Goal: Feedback & Contribution: Contribute content

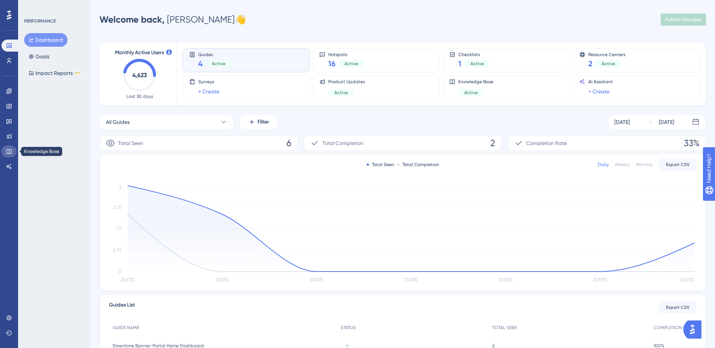
click at [8, 151] on icon at bounding box center [9, 151] width 6 height 6
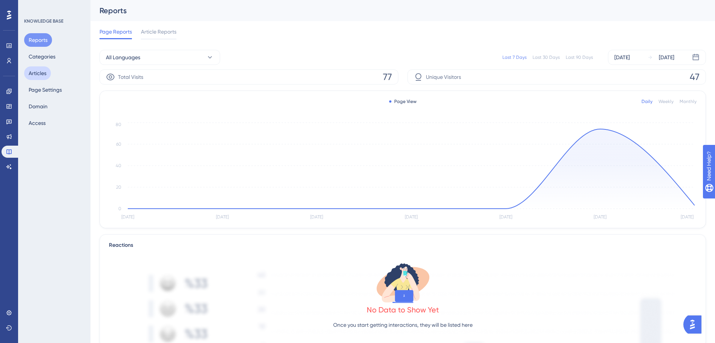
click at [34, 73] on button "Articles" at bounding box center [37, 73] width 27 height 14
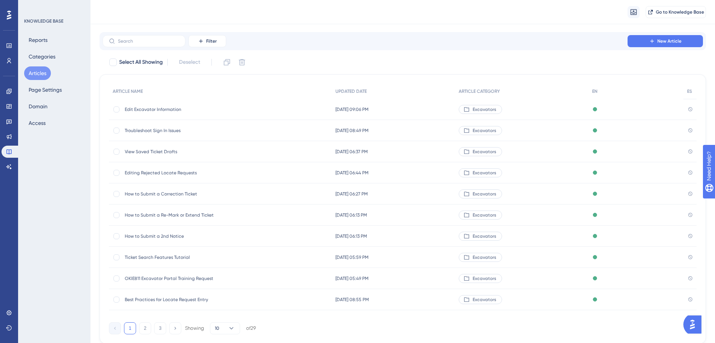
scroll to position [38, 0]
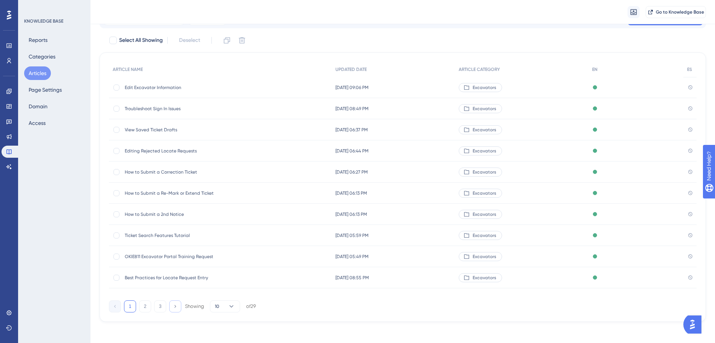
click at [177, 307] on icon at bounding box center [175, 305] width 5 height 5
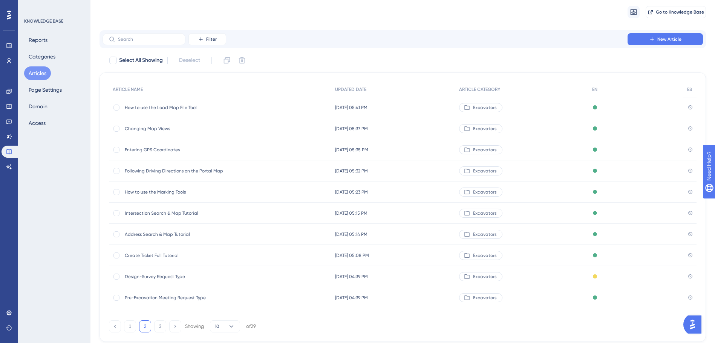
scroll to position [0, 0]
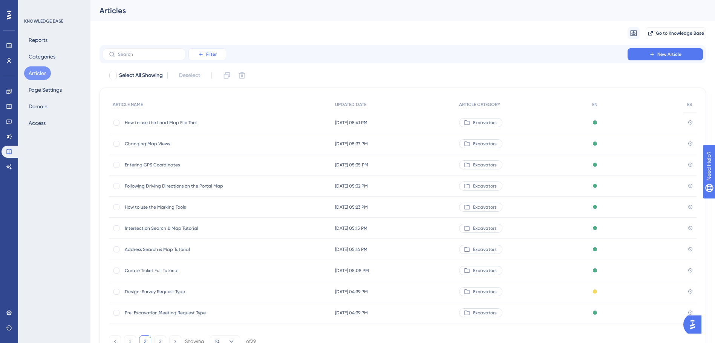
click at [207, 55] on span "Filter" at bounding box center [211, 54] width 11 height 6
click at [205, 118] on span "Category" at bounding box center [210, 120] width 23 height 9
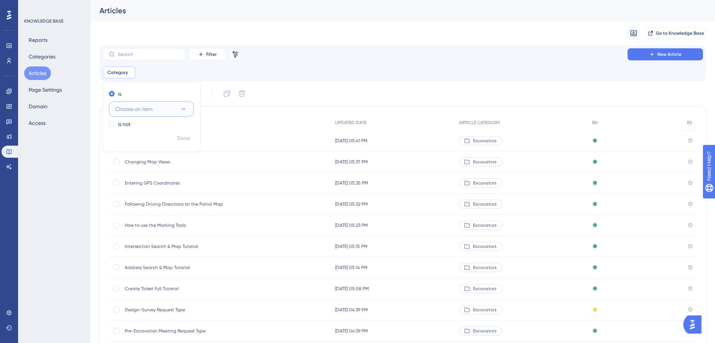
click at [165, 106] on button "Choose an item" at bounding box center [151, 108] width 85 height 15
click at [152, 144] on span "Facility Operators" at bounding box center [141, 146] width 43 height 9
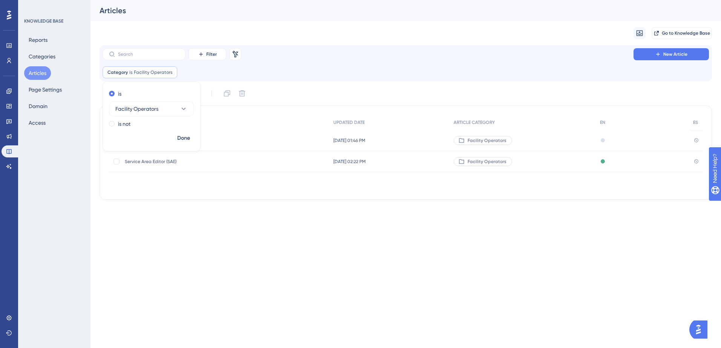
click at [222, 0] on html "Performance Users Engagement Widgets Feedback Product Updates Knowledge Base AI…" at bounding box center [360, 0] width 721 height 0
click at [151, 139] on span "Positive Response" at bounding box center [185, 141] width 121 height 6
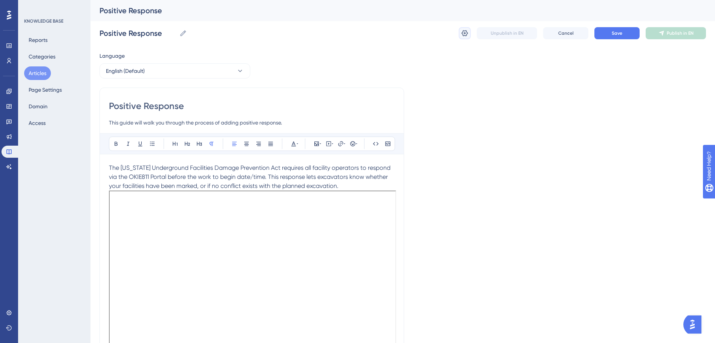
click at [461, 34] on icon at bounding box center [465, 33] width 8 height 8
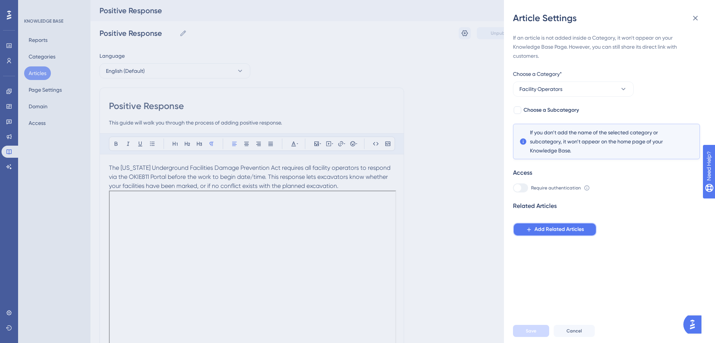
click at [564, 228] on span "Add Related Articles" at bounding box center [558, 229] width 49 height 9
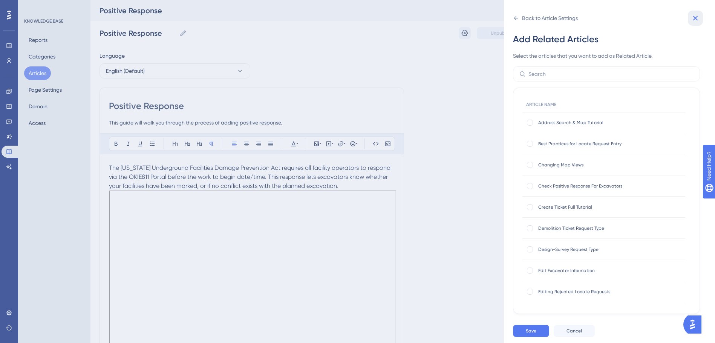
click at [698, 14] on icon at bounding box center [695, 18] width 9 height 9
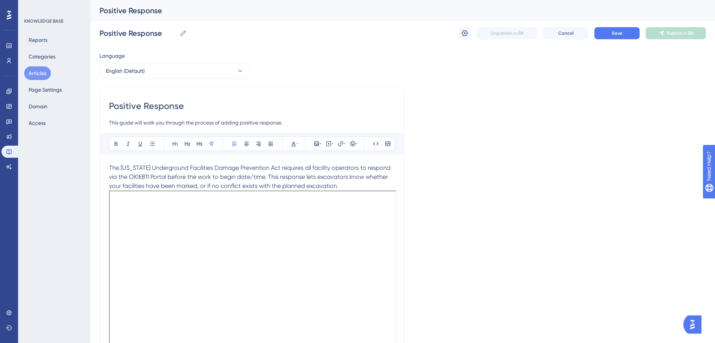
click at [33, 74] on button "Articles" at bounding box center [37, 73] width 27 height 14
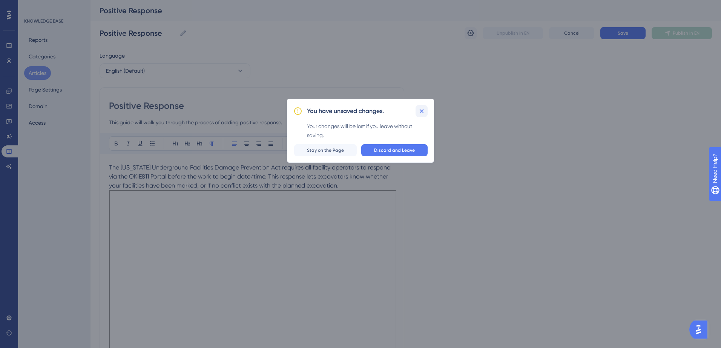
click at [417, 112] on button at bounding box center [421, 111] width 12 height 12
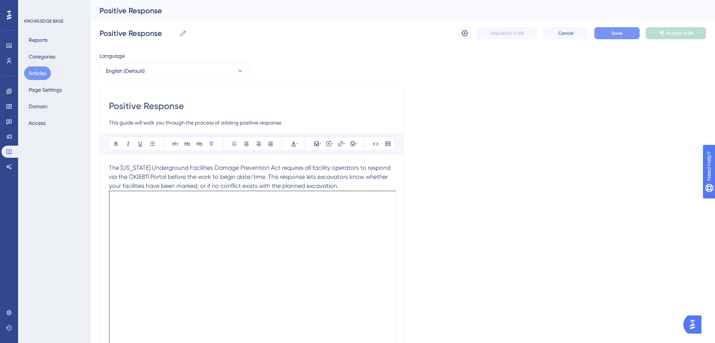
click at [612, 34] on span "Save" at bounding box center [617, 33] width 11 height 6
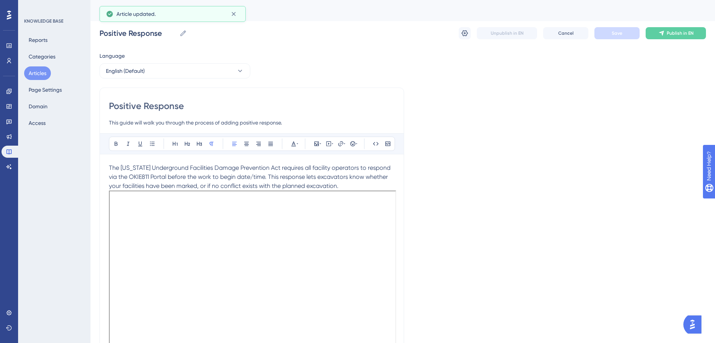
click at [38, 72] on button "Articles" at bounding box center [37, 73] width 27 height 14
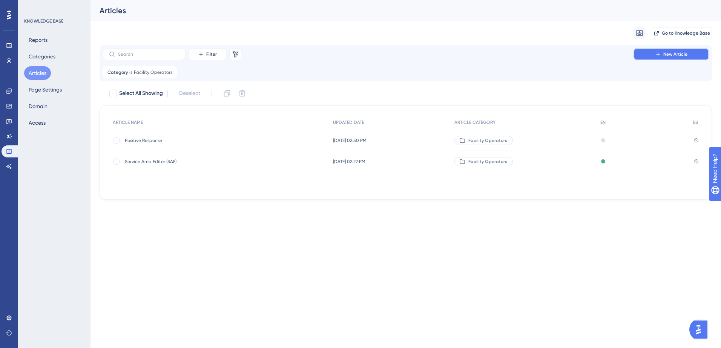
click at [652, 53] on button "New Article" at bounding box center [670, 54] width 75 height 12
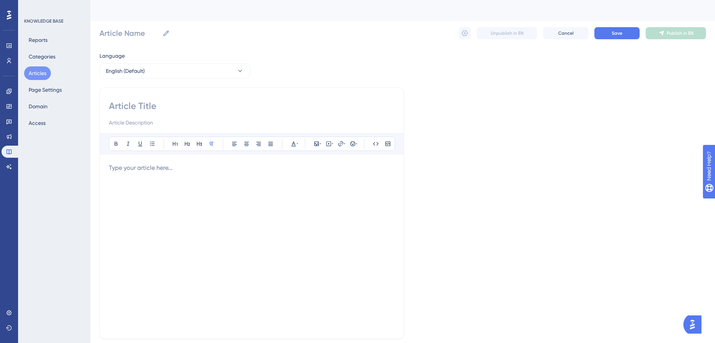
click at [144, 104] on input at bounding box center [252, 106] width 286 height 12
type input "Positiv e"
type input "Positive Response - Facilitu"
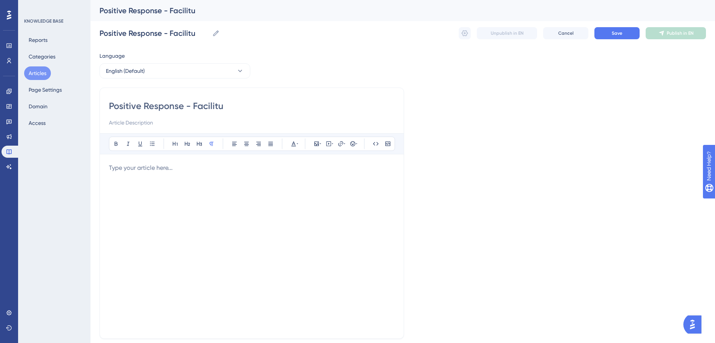
type input "Positive Response - Facilit"
type input "Positive Response"
type input "Positive Response Codes"
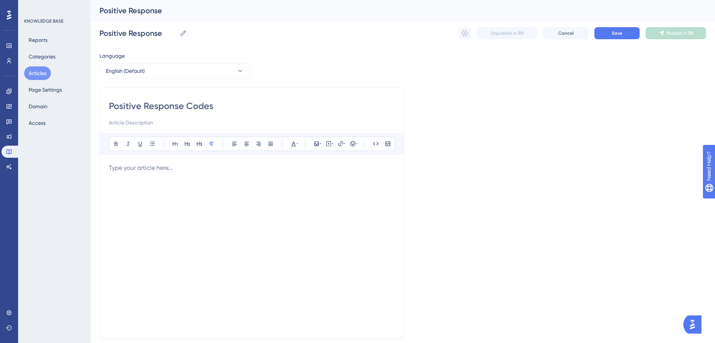
type input "Positive Response Codes"
type input "Positive Response Codes & Comments"
click at [135, 123] on input at bounding box center [252, 122] width 286 height 9
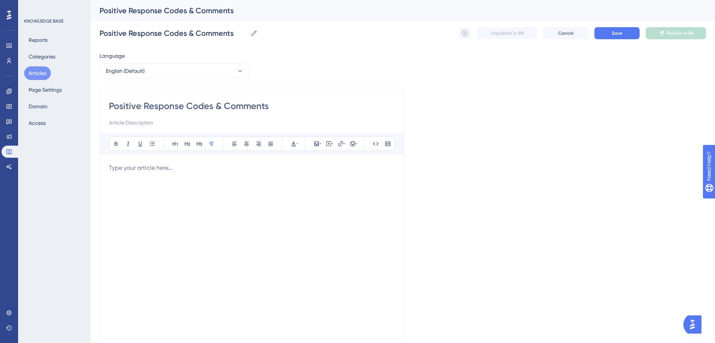
paste input "What is a Positive Response? A Positive Response is your official reply to a lo…"
click at [235, 122] on input "What is a Positive Response? A Positive Response is your official reply to a lo…" at bounding box center [252, 122] width 286 height 9
click at [117, 121] on input "What is a Positive Response? A Positive Response is your official reply to a lo…" at bounding box center [252, 122] width 286 height 9
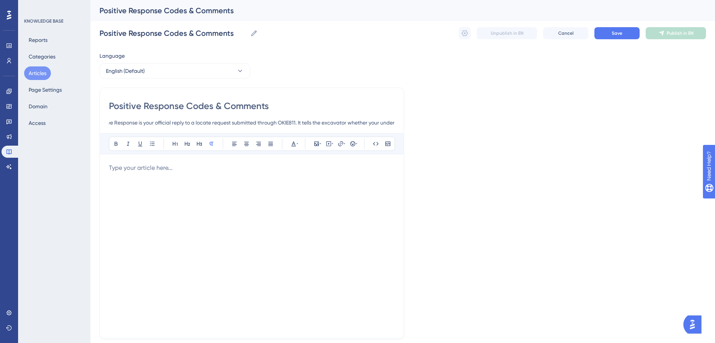
type input "What is a Positive Response? A Positive Response is your official reply to a lo…"
drag, startPoint x: 110, startPoint y: 122, endPoint x: 419, endPoint y: 123, distance: 309.4
click at [419, 123] on div "Language English (Default) Positive Response Codes & Comments What is a Positiv…" at bounding box center [402, 217] width 606 height 332
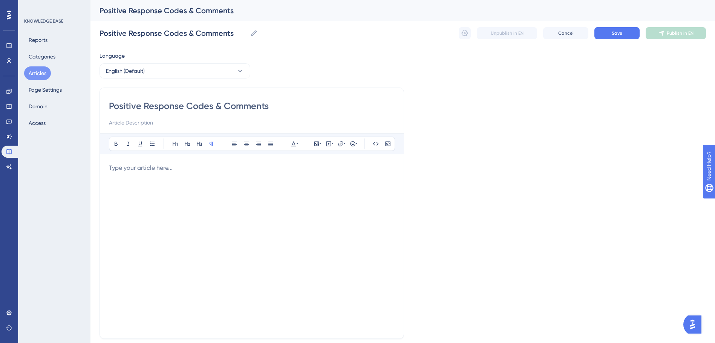
click at [271, 110] on input "Positive Response Codes & Comments" at bounding box center [252, 106] width 286 height 12
drag, startPoint x: 271, startPoint y: 107, endPoint x: 186, endPoint y: 109, distance: 84.4
click at [186, 109] on input "Positive Response Codes & Comments" at bounding box center [252, 106] width 286 height 12
type input "Positive Response -"
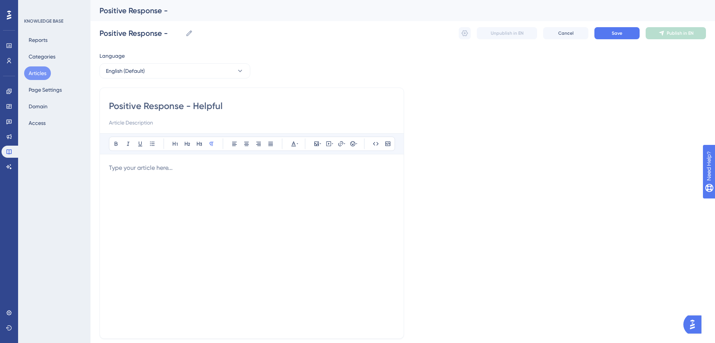
type input "Positive Response - Helpful"
type input "Positive Response - Helpful Information for Facility Operators"
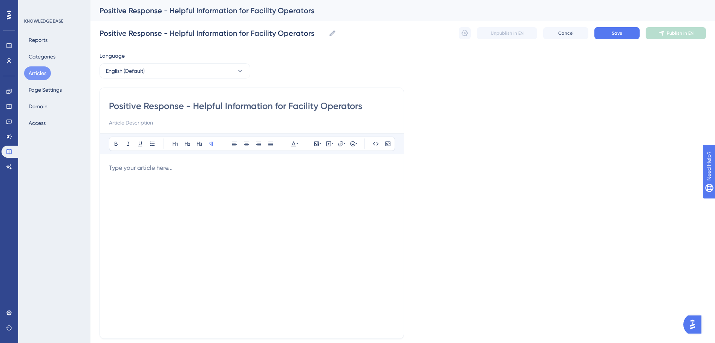
type input "Positive Response - Helpful Information for Facility Operators"
click at [216, 207] on div at bounding box center [252, 246] width 286 height 166
click at [123, 168] on p at bounding box center [252, 167] width 286 height 9
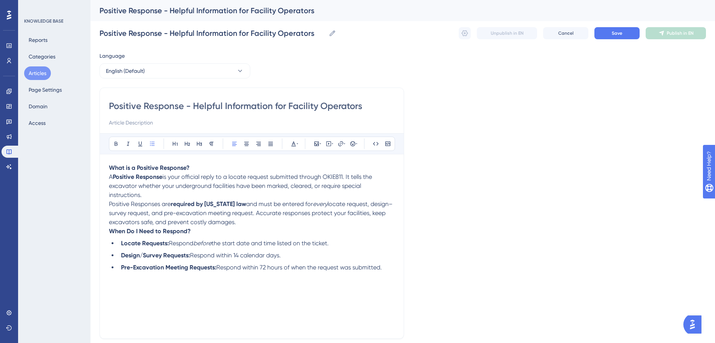
click at [115, 286] on div "What is a Positive Response? A Positive Response is your official reply to a lo…" at bounding box center [252, 246] width 286 height 166
click at [387, 265] on li "Pre-Excavation Meeting Requests: Respond within 72 hours of when the request wa…" at bounding box center [256, 267] width 277 height 9
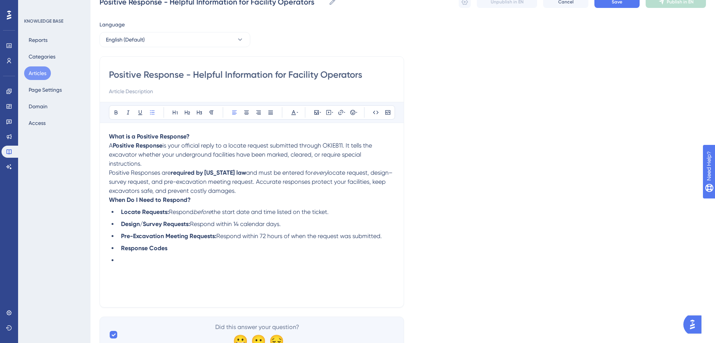
scroll to position [62, 0]
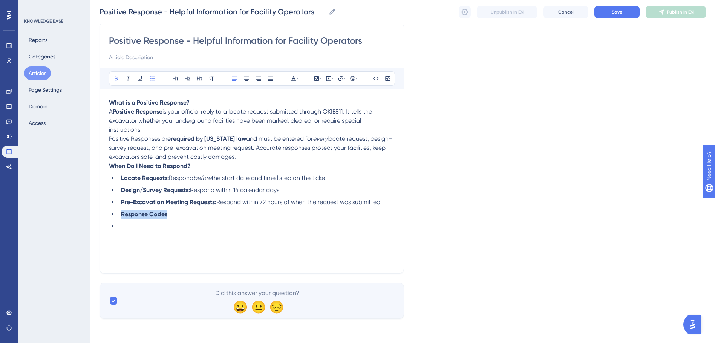
drag, startPoint x: 177, startPoint y: 213, endPoint x: 105, endPoint y: 216, distance: 71.7
click at [105, 216] on div "Positive Response - Helpful Information for Facility Operators Bold Italic Unde…" at bounding box center [251, 147] width 305 height 251
click at [153, 82] on button at bounding box center [152, 78] width 11 height 11
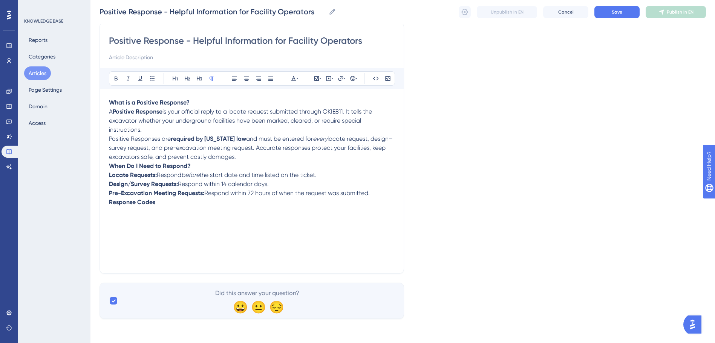
click at [206, 243] on div "What is a Positive Response? A Positive Response is your official reply to a lo…" at bounding box center [252, 181] width 286 height 166
click at [109, 203] on div "Positive Response - Helpful Information for Facility Operators Bold Italic Unde…" at bounding box center [251, 147] width 305 height 251
click at [110, 200] on strong "Response Codes" at bounding box center [132, 201] width 46 height 7
click at [109, 164] on strong "When Do I Need to Respond?" at bounding box center [150, 165] width 82 height 7
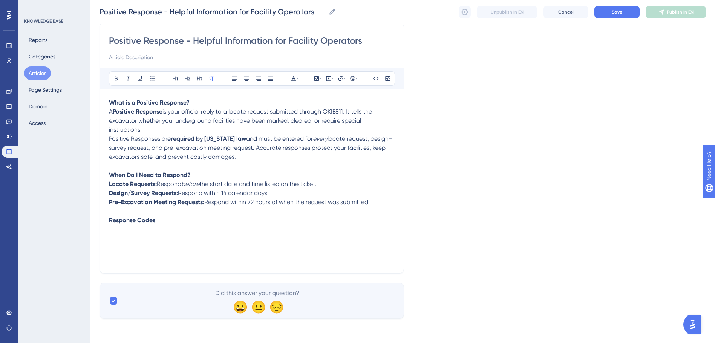
click at [123, 235] on div "What is a Positive Response? A Positive Response is your official reply to a lo…" at bounding box center [252, 181] width 286 height 166
click at [321, 79] on icon at bounding box center [321, 78] width 2 height 6
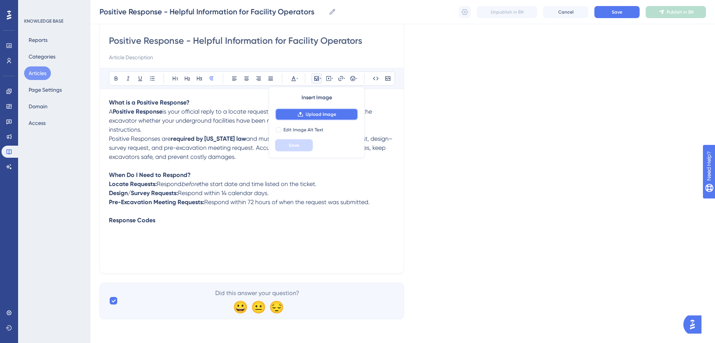
click at [321, 112] on span "Upload Image" at bounding box center [321, 114] width 31 height 6
click at [122, 233] on p at bounding box center [252, 229] width 286 height 9
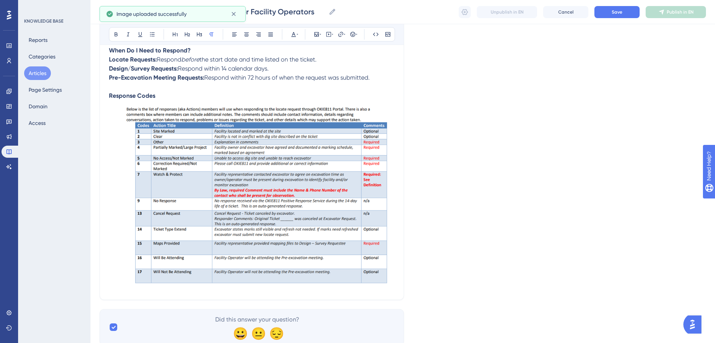
scroll to position [213, 0]
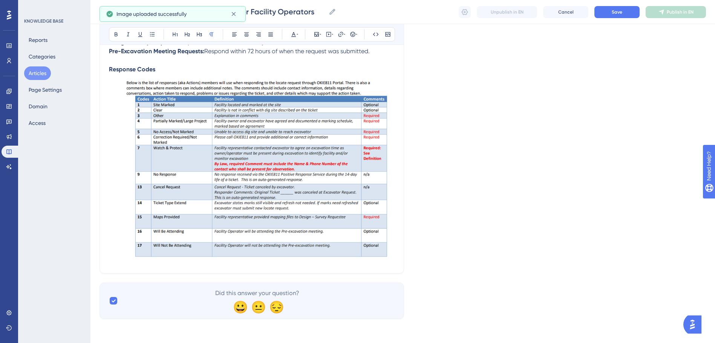
click at [386, 260] on img at bounding box center [252, 167] width 286 height 187
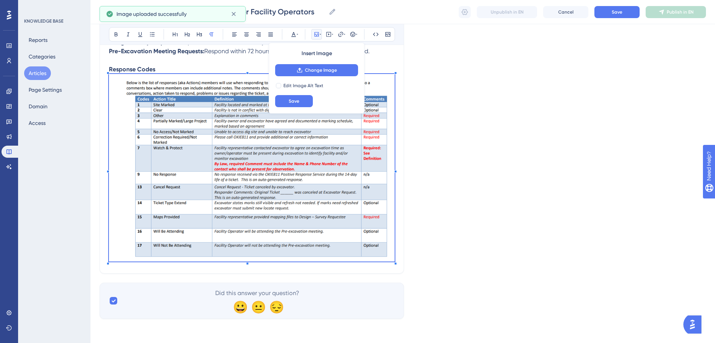
click at [396, 269] on div "Positive Response - Helpful Information for Facility Operators Bold Italic Unde…" at bounding box center [251, 72] width 305 height 402
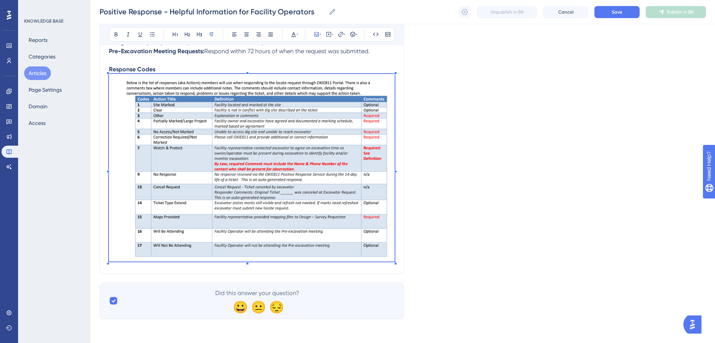
click at [397, 263] on div "Positive Response - Helpful Information for Facility Operators Bold Italic Unde…" at bounding box center [251, 72] width 305 height 402
click at [398, 258] on div "Positive Response - Helpful Information for Facility Operators Bold Italic Unde…" at bounding box center [251, 72] width 305 height 402
click at [386, 267] on div "Positive Response - Helpful Information for Facility Operators Bold Italic Unde…" at bounding box center [251, 72] width 305 height 402
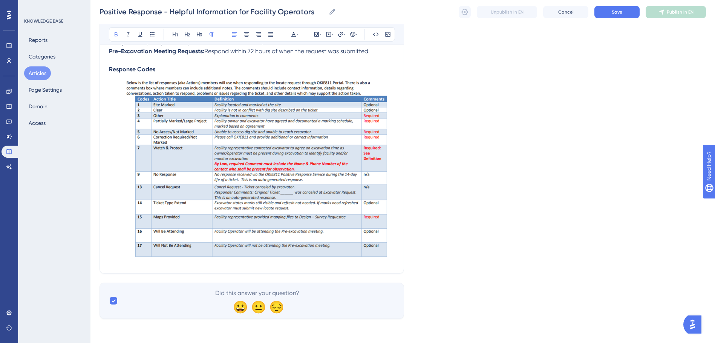
click at [186, 73] on p "Response Codes" at bounding box center [252, 69] width 286 height 9
click at [320, 181] on img at bounding box center [252, 167] width 286 height 187
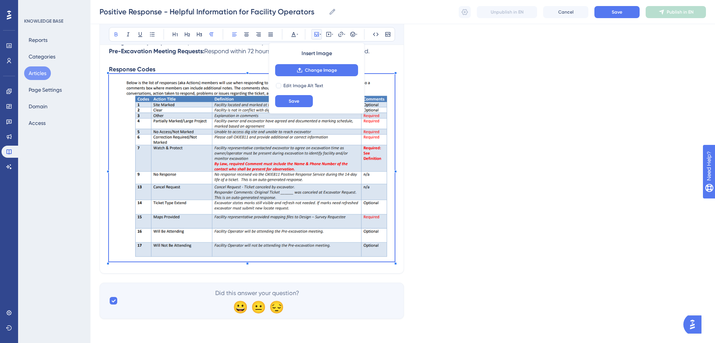
click at [395, 262] on div "Positive Response - Helpful Information for Facility Operators Bold Italic Unde…" at bounding box center [251, 72] width 305 height 402
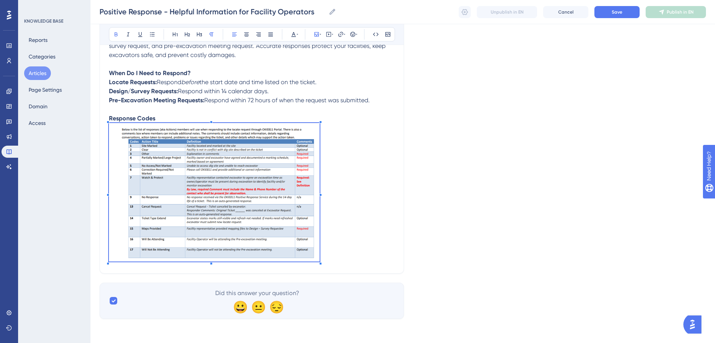
scroll to position [164, 0]
click at [321, 236] on p at bounding box center [252, 193] width 286 height 141
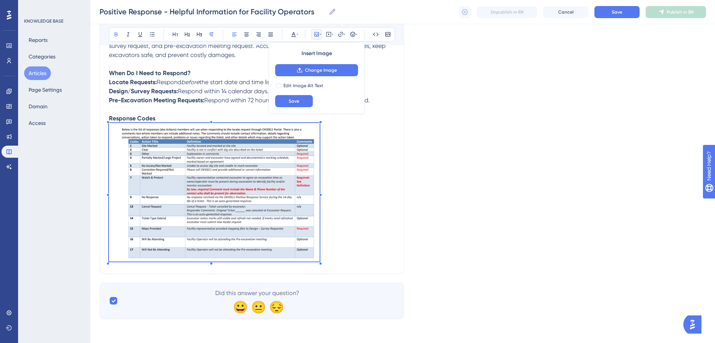
click at [338, 244] on p at bounding box center [252, 193] width 286 height 141
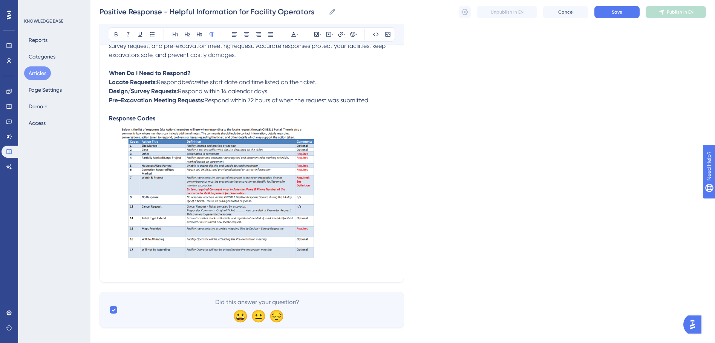
click at [124, 266] on p at bounding box center [252, 268] width 286 height 9
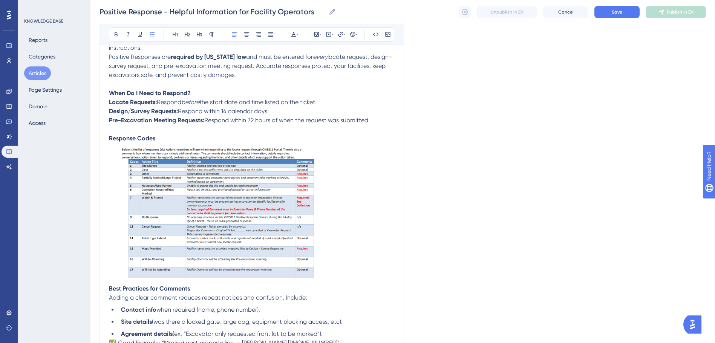
scroll to position [226, 0]
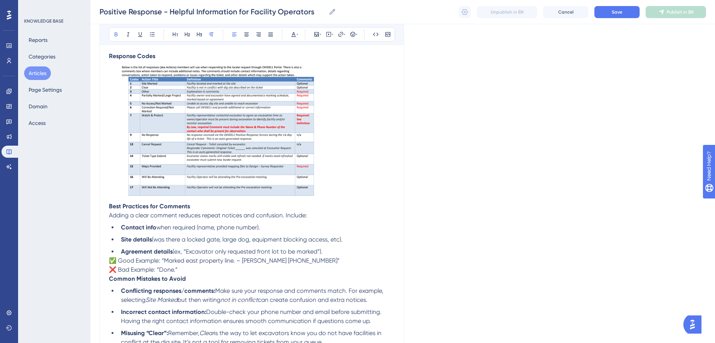
click at [109, 280] on strong "Common Mistakes to Avoid" at bounding box center [147, 278] width 77 height 7
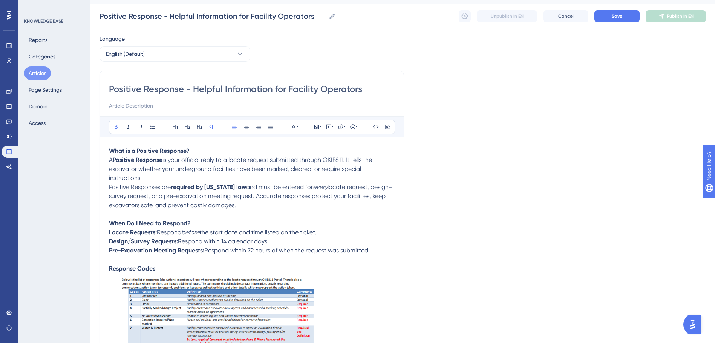
scroll to position [0, 0]
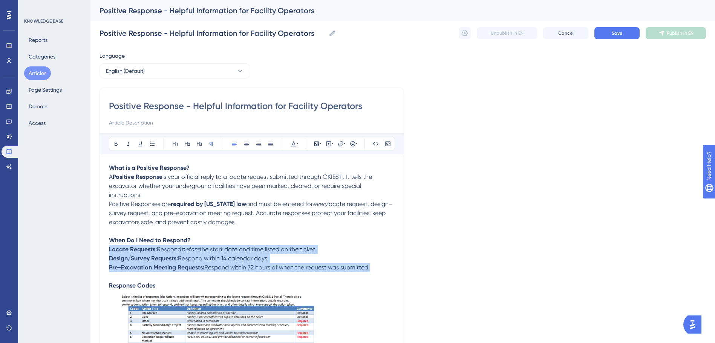
drag, startPoint x: 109, startPoint y: 249, endPoint x: 376, endPoint y: 267, distance: 267.8
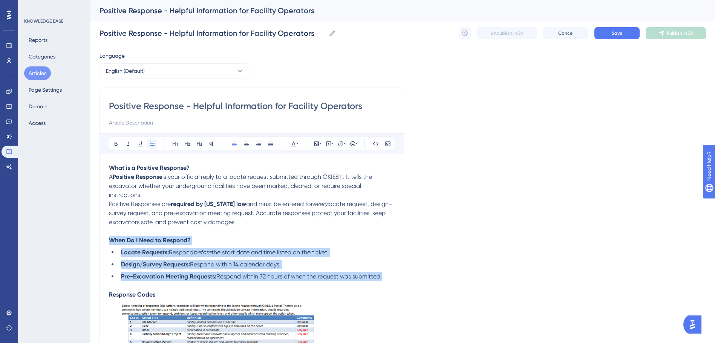
click at [155, 145] on icon at bounding box center [152, 143] width 5 height 4
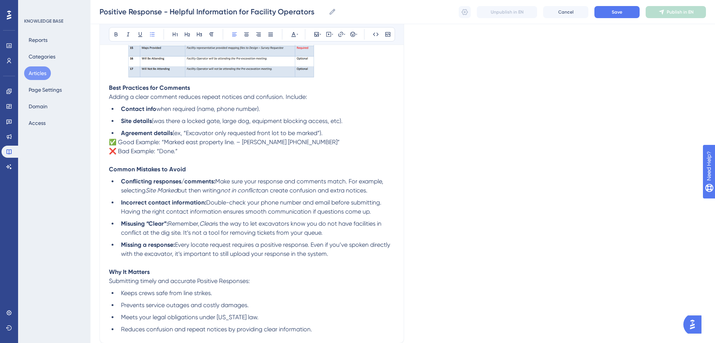
scroll to position [423, 0]
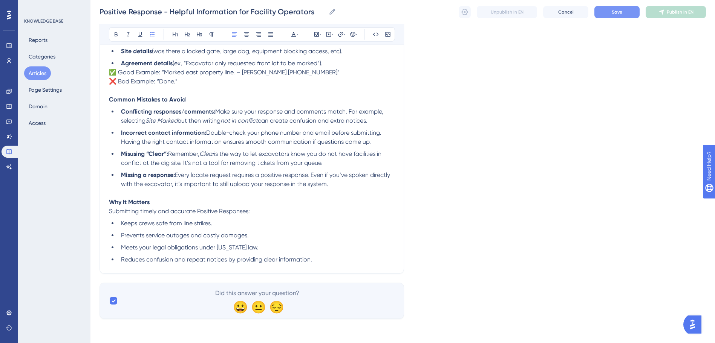
click at [616, 15] on button "Save" at bounding box center [616, 12] width 45 height 12
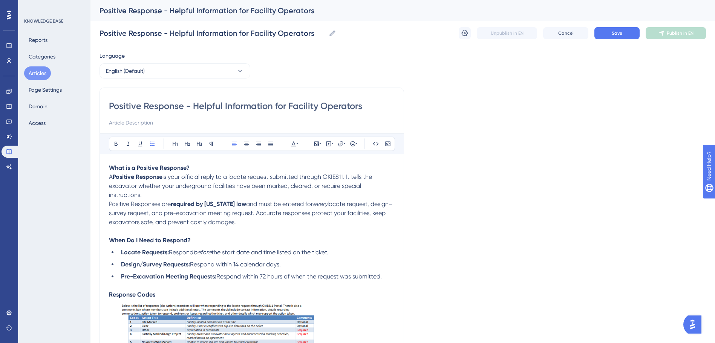
click at [37, 74] on button "Articles" at bounding box center [37, 73] width 27 height 14
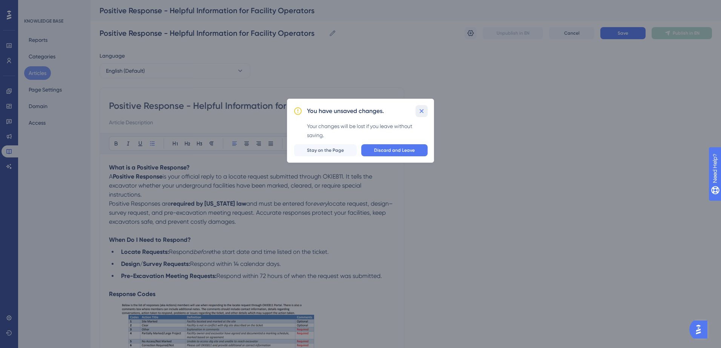
click at [422, 109] on icon at bounding box center [422, 111] width 8 height 8
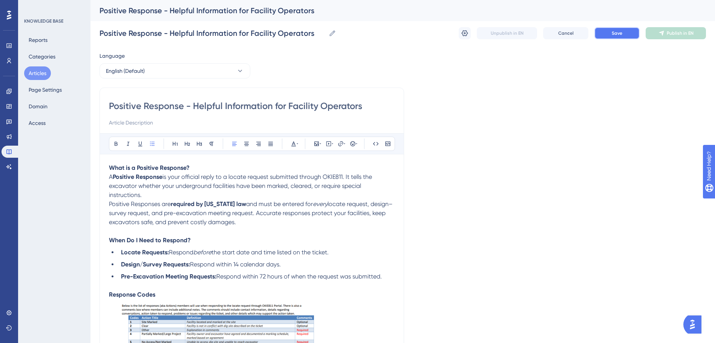
click at [611, 34] on button "Save" at bounding box center [616, 33] width 45 height 12
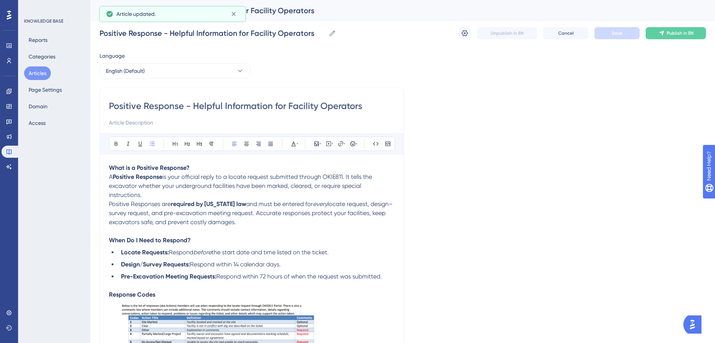
click at [41, 72] on button "Articles" at bounding box center [37, 73] width 27 height 14
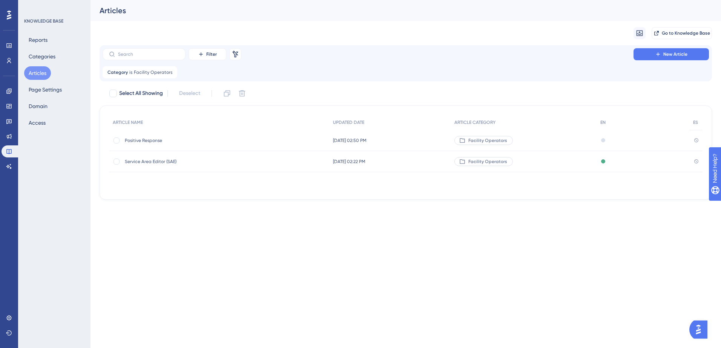
click at [361, 140] on span "[DATE] 02:50 PM" at bounding box center [350, 141] width 34 height 6
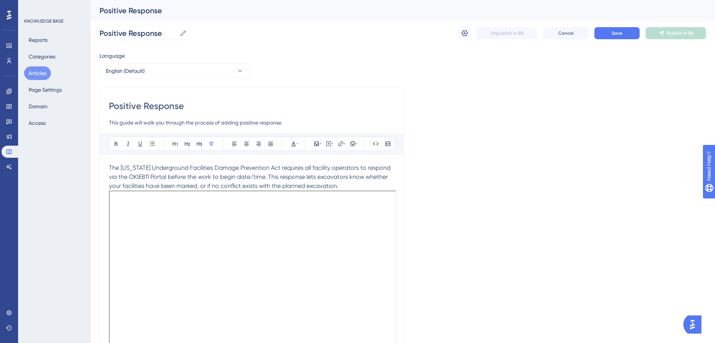
click at [183, 33] on icon at bounding box center [183, 33] width 8 height 8
click at [176, 33] on input "Positive Response" at bounding box center [137, 33] width 77 height 11
click at [590, 135] on div "Language English (Default) Positive Response This guide will walk you through t…" at bounding box center [402, 304] width 606 height 507
click at [102, 32] on input "Positive Response" at bounding box center [137, 33] width 77 height 11
click at [0, 0] on div "Performance Users Engagement Widgets Feedback Product Updates Knowledge Base AI…" at bounding box center [0, 0] width 0 height 0
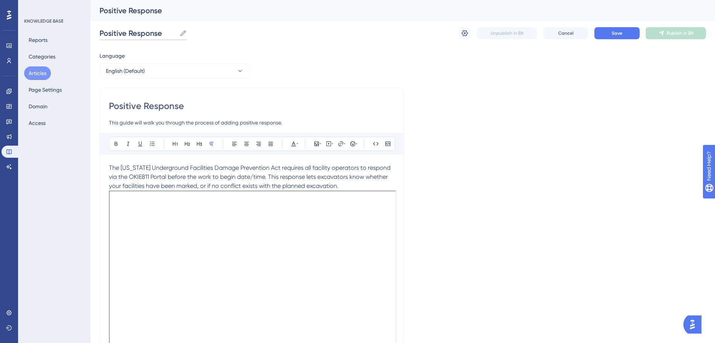
click at [100, 33] on input "Positive Response" at bounding box center [137, 33] width 77 height 11
type input "How to Submit Positive Response"
click at [498, 187] on div "Language English (Default) Positive Response This guide will walk you through t…" at bounding box center [402, 304] width 606 height 507
click at [463, 33] on icon at bounding box center [465, 33] width 8 height 8
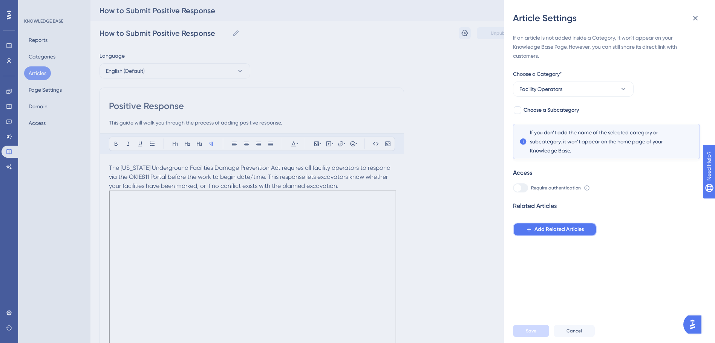
click at [528, 231] on icon at bounding box center [529, 229] width 6 height 6
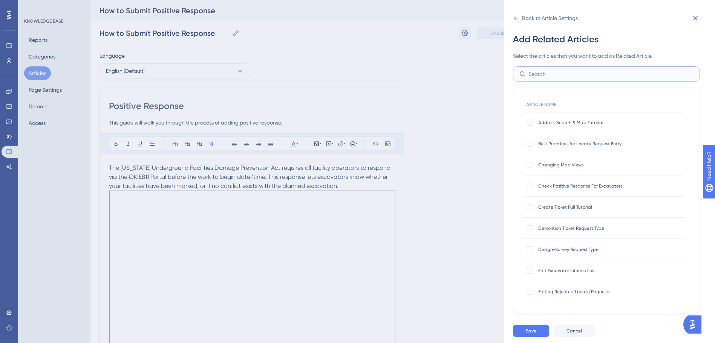
click at [565, 78] on input "text" at bounding box center [610, 74] width 165 height 8
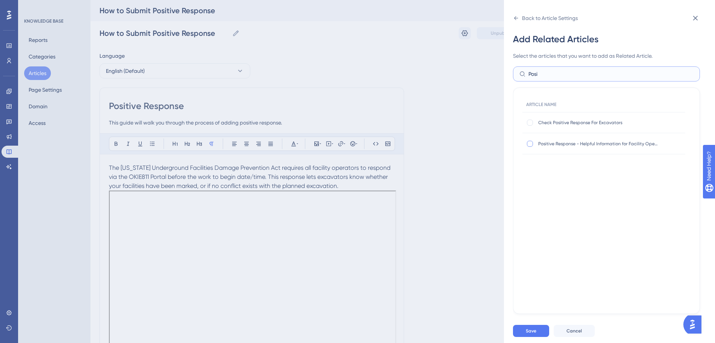
type input "Posi"
click at [533, 145] on div at bounding box center [530, 144] width 8 height 8
checkbox input "true"
click at [523, 335] on button "Save" at bounding box center [531, 331] width 36 height 12
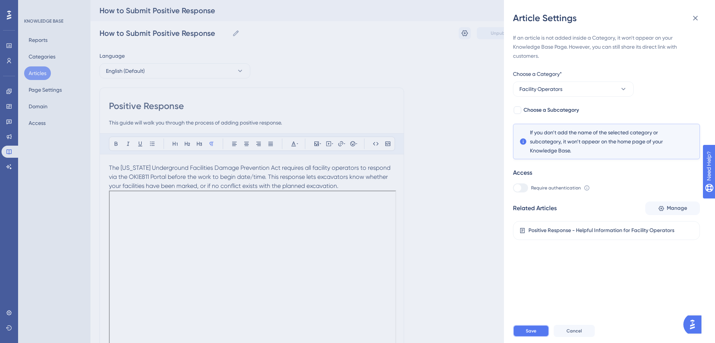
click at [535, 334] on span "Save" at bounding box center [531, 331] width 11 height 6
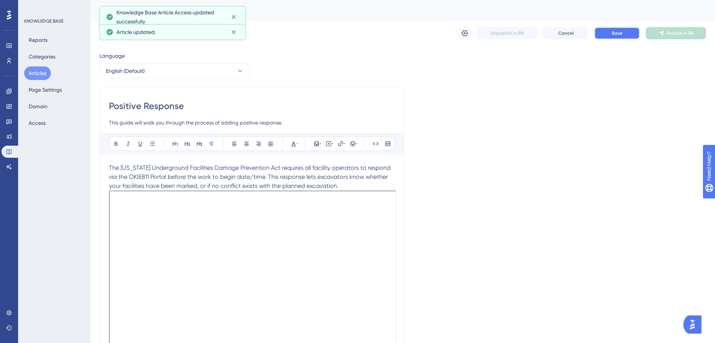
click at [621, 29] on button "Save" at bounding box center [616, 33] width 45 height 12
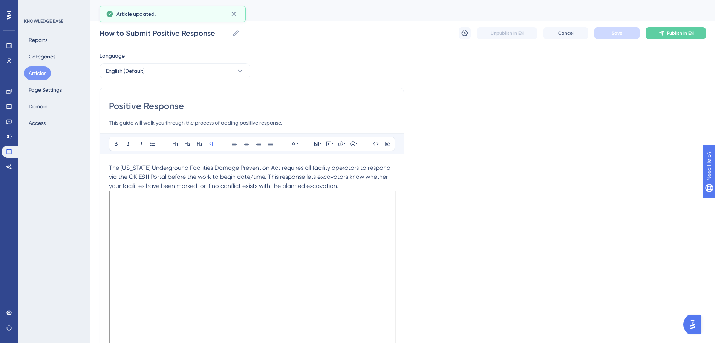
click at [38, 74] on button "Articles" at bounding box center [37, 73] width 27 height 14
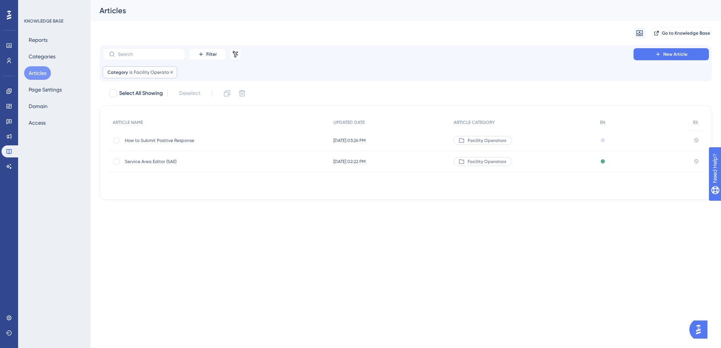
click at [128, 73] on div "Category is Facility Operators Facility Operators Remove" at bounding box center [140, 72] width 75 height 12
click at [185, 136] on span "Done" at bounding box center [183, 138] width 13 height 9
click at [128, 73] on div "Category is Facility Operators Facility Operators Remove" at bounding box center [140, 72] width 75 height 12
click at [114, 122] on span at bounding box center [112, 124] width 6 height 6
click at [117, 122] on input "radio" at bounding box center [117, 122] width 0 height 0
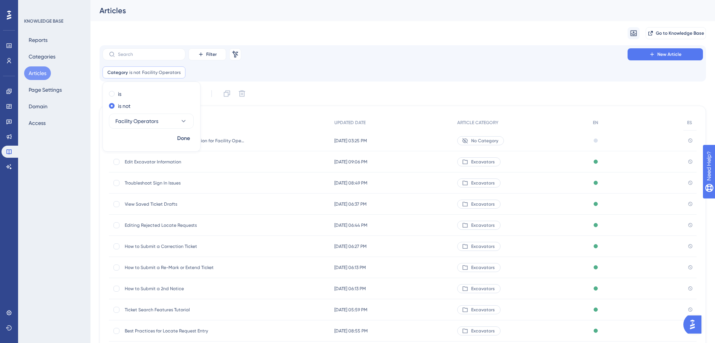
click at [312, 73] on div "Category is not Facility Operators Facility Operators Remove is is not Facility…" at bounding box center [403, 72] width 600 height 12
click at [139, 53] on input "text" at bounding box center [148, 54] width 61 height 5
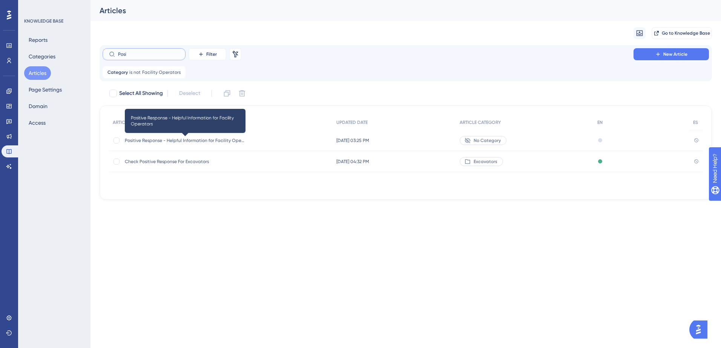
type input "Posi"
click at [173, 142] on span "Positive Response - Helpful Information for Facility Operators" at bounding box center [185, 141] width 121 height 6
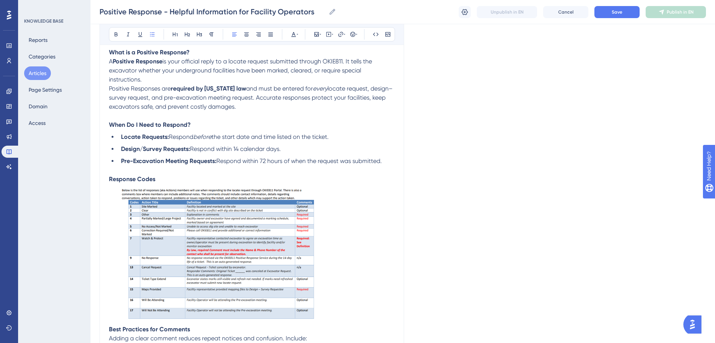
scroll to position [96, 0]
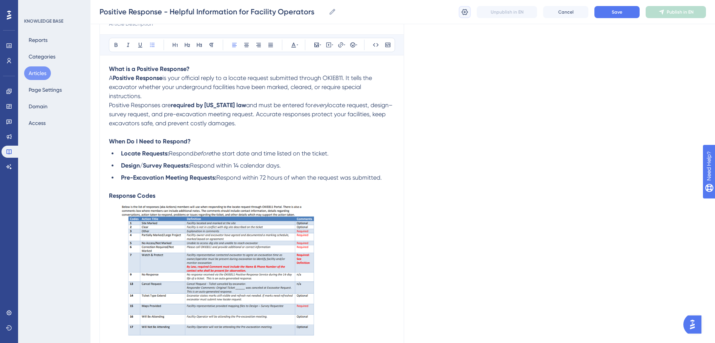
click at [466, 8] on icon at bounding box center [465, 12] width 8 height 8
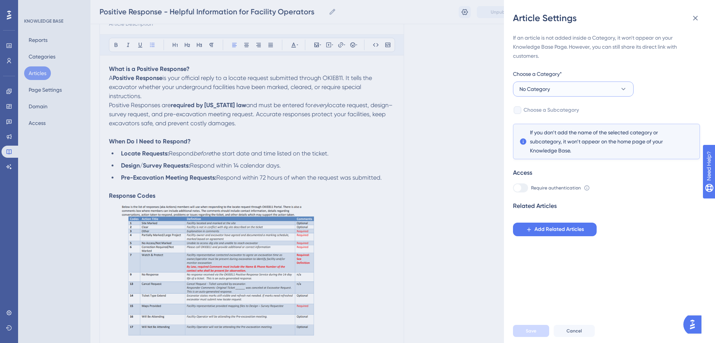
click at [621, 89] on icon at bounding box center [624, 89] width 8 height 8
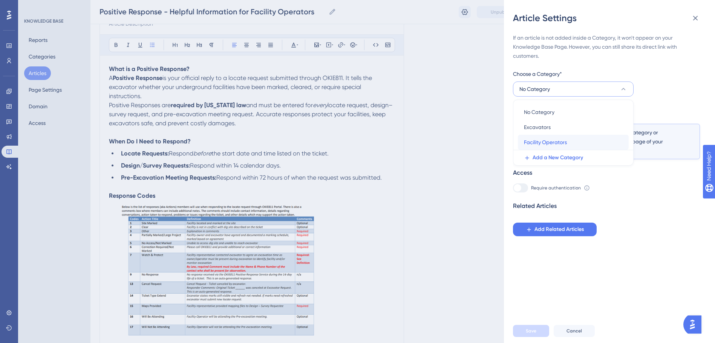
click at [558, 140] on span "Facility Operators" at bounding box center [545, 142] width 43 height 9
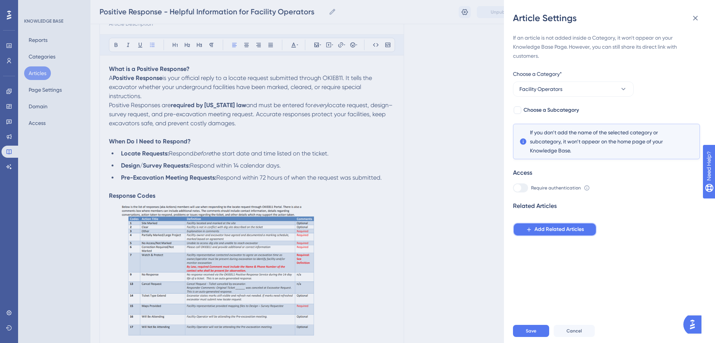
click at [538, 223] on button "Add Related Articles" at bounding box center [555, 229] width 84 height 14
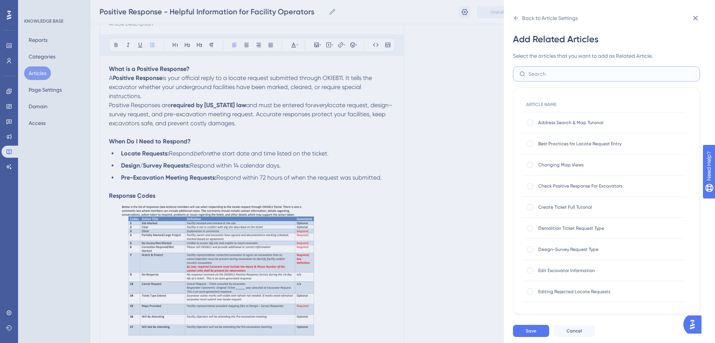
click at [568, 70] on input "text" at bounding box center [610, 74] width 165 height 8
type input "How to"
click at [533, 186] on div at bounding box center [530, 186] width 6 height 6
checkbox input "true"
click at [535, 334] on span "Save" at bounding box center [531, 331] width 11 height 6
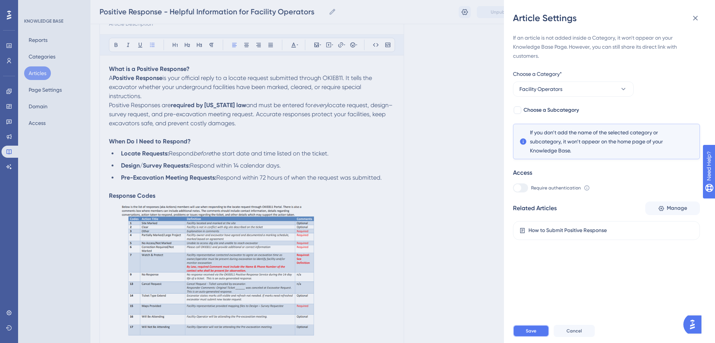
click at [535, 334] on span "Save" at bounding box center [531, 331] width 11 height 6
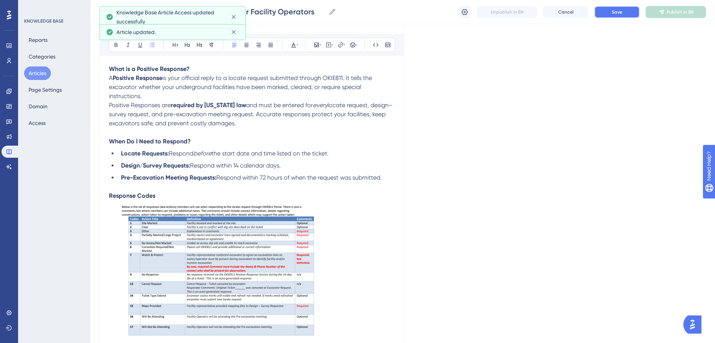
click at [619, 15] on span "Save" at bounding box center [617, 12] width 11 height 6
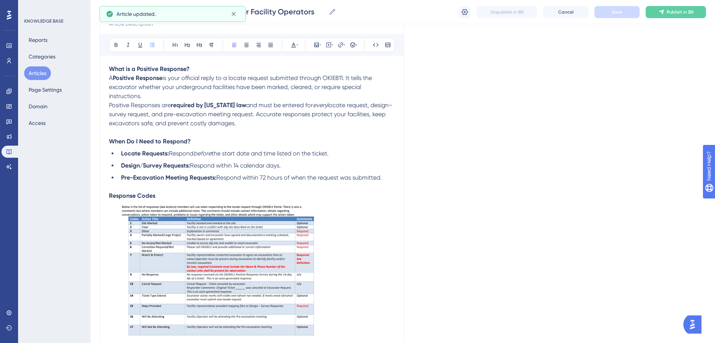
click at [42, 74] on button "Articles" at bounding box center [37, 73] width 27 height 14
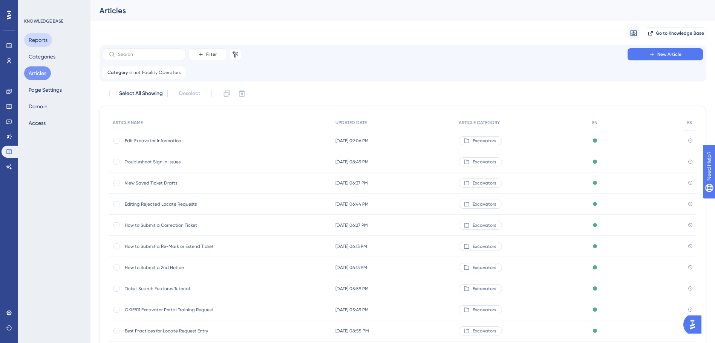
click at [39, 42] on button "Reports" at bounding box center [38, 40] width 28 height 14
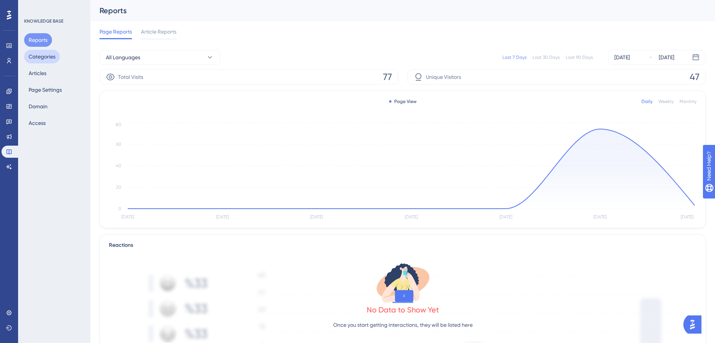
click at [39, 60] on button "Categories" at bounding box center [42, 57] width 36 height 14
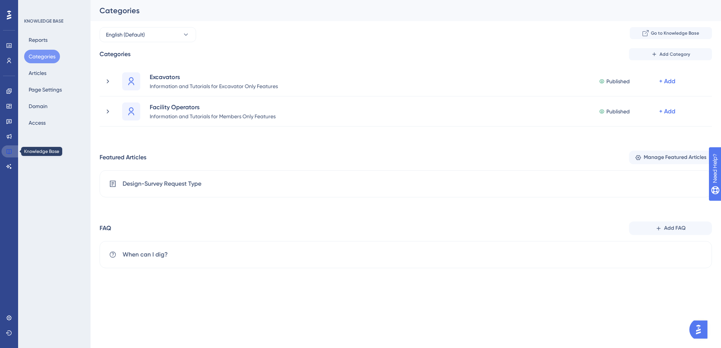
click at [13, 151] on link at bounding box center [11, 151] width 18 height 12
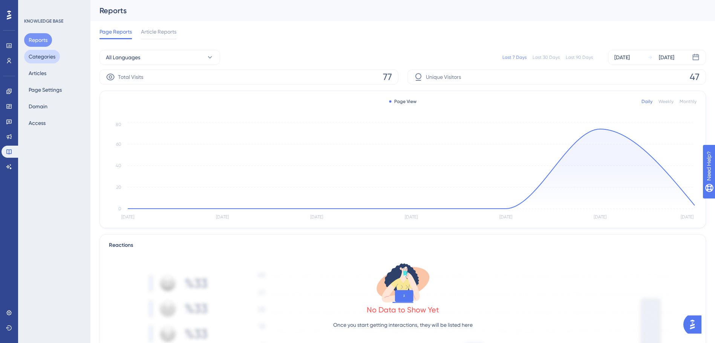
click at [36, 57] on button "Categories" at bounding box center [42, 57] width 36 height 14
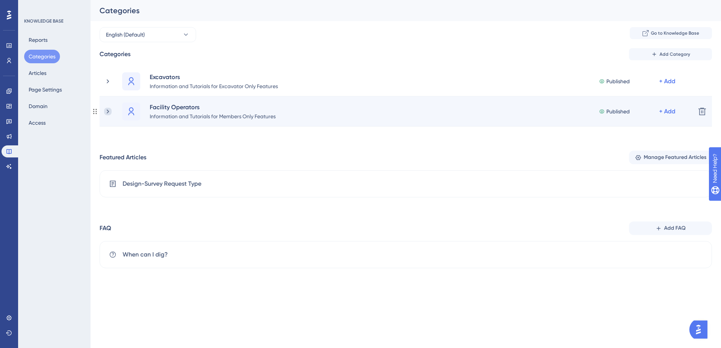
click at [108, 113] on icon at bounding box center [108, 112] width 8 height 8
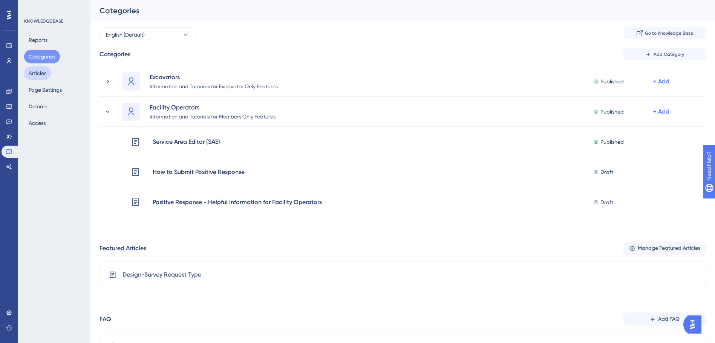
click at [39, 74] on button "Articles" at bounding box center [37, 73] width 27 height 14
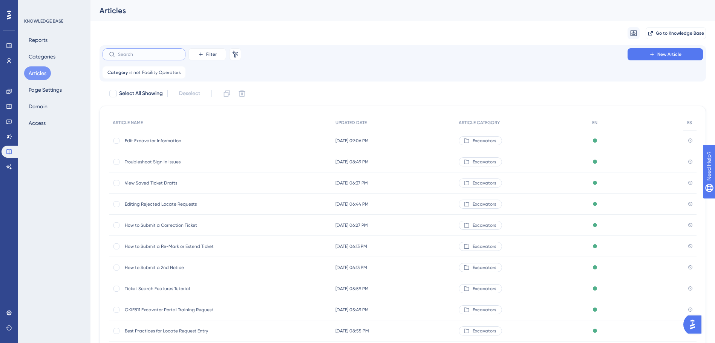
click at [137, 54] on input "text" at bounding box center [148, 54] width 61 height 5
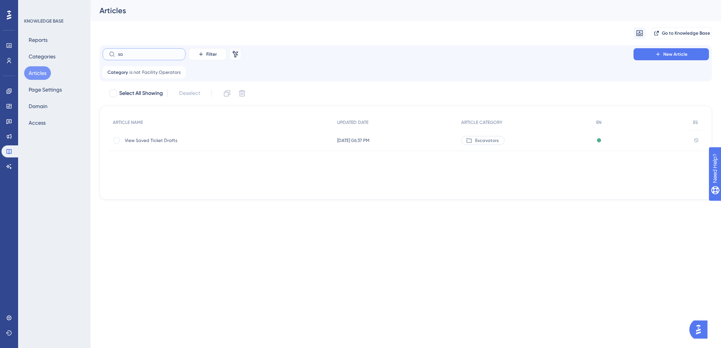
type input "sae"
checkbox input "true"
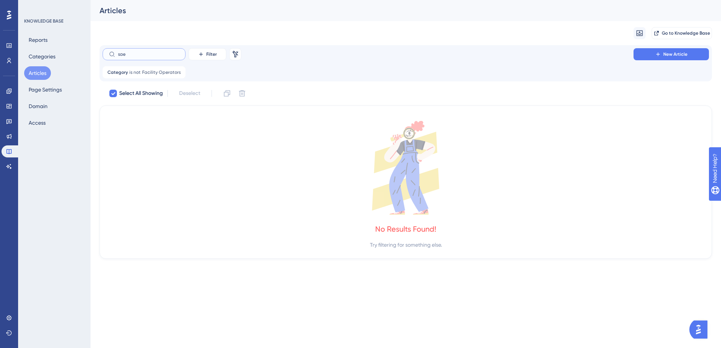
type input "sa"
checkbox input "false"
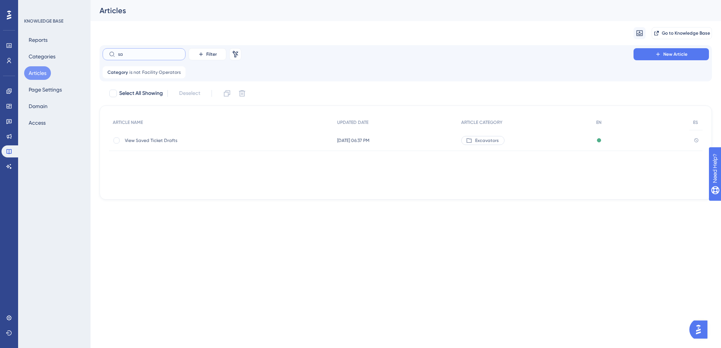
type input "s"
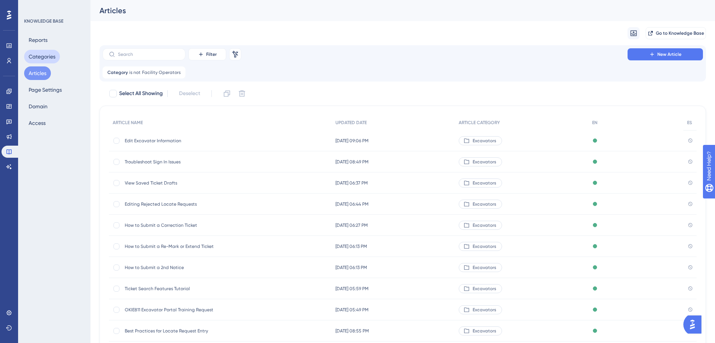
click at [41, 57] on button "Categories" at bounding box center [42, 57] width 36 height 14
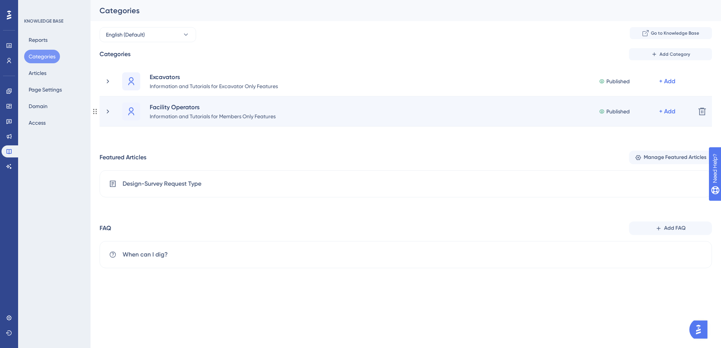
click at [112, 107] on div "Facility Operators Information and Tutorials for Members Only Features Publishe…" at bounding box center [396, 112] width 585 height 18
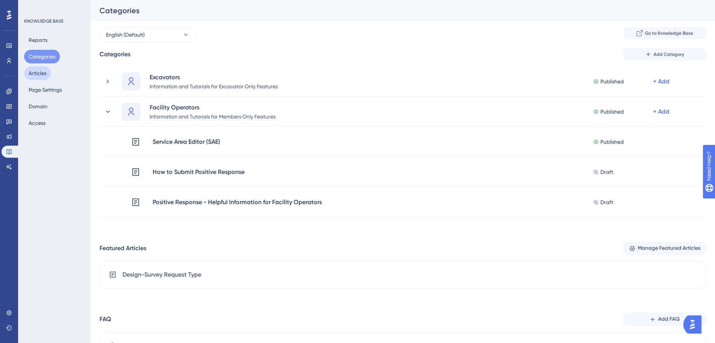
click at [41, 69] on button "Articles" at bounding box center [37, 73] width 27 height 14
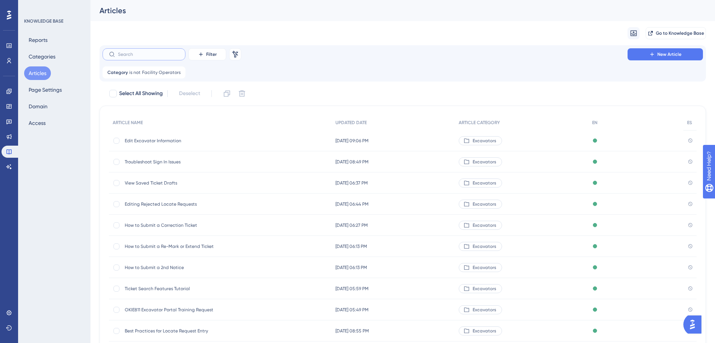
click at [141, 54] on input "text" at bounding box center [148, 54] width 61 height 5
type input "Ser"
checkbox input "true"
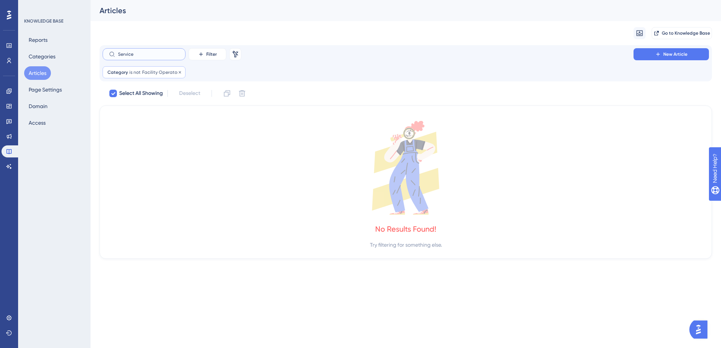
type input "Service"
click at [141, 67] on div "Category is not Facility Operators Facility Operators Remove" at bounding box center [144, 72] width 83 height 12
click at [178, 72] on icon at bounding box center [180, 72] width 5 height 5
checkbox input "false"
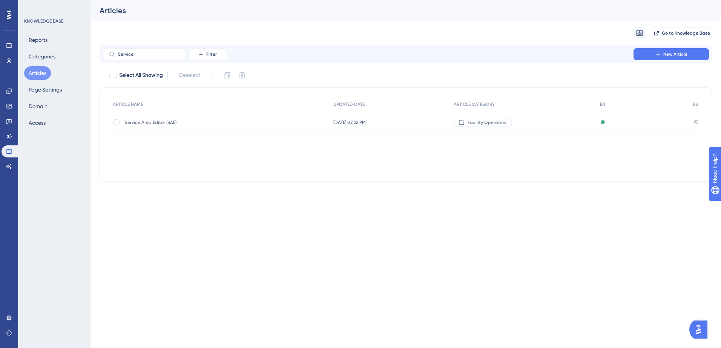
click at [142, 124] on span "Service Area Editor (SAE)" at bounding box center [185, 122] width 121 height 6
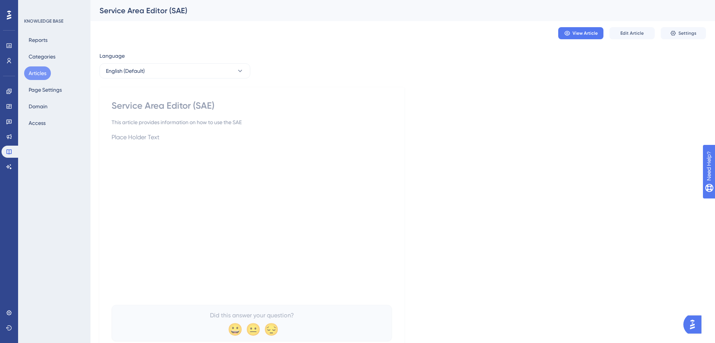
click at [43, 73] on button "Articles" at bounding box center [37, 73] width 27 height 14
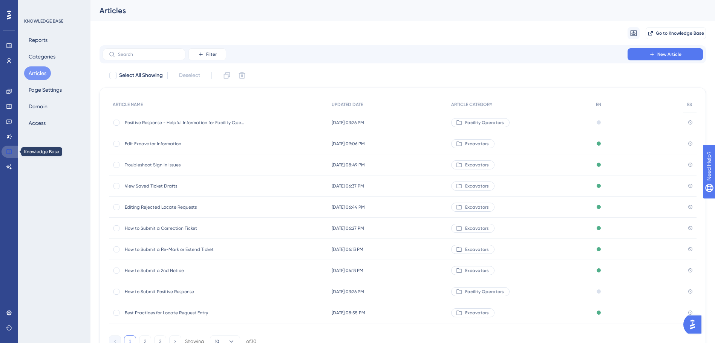
click at [12, 152] on link at bounding box center [11, 151] width 18 height 12
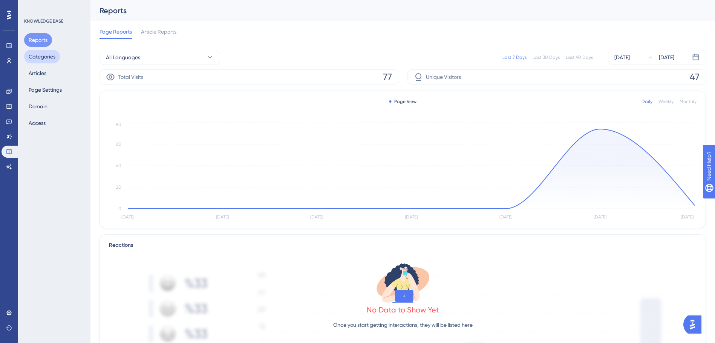
click at [51, 54] on button "Categories" at bounding box center [42, 57] width 36 height 14
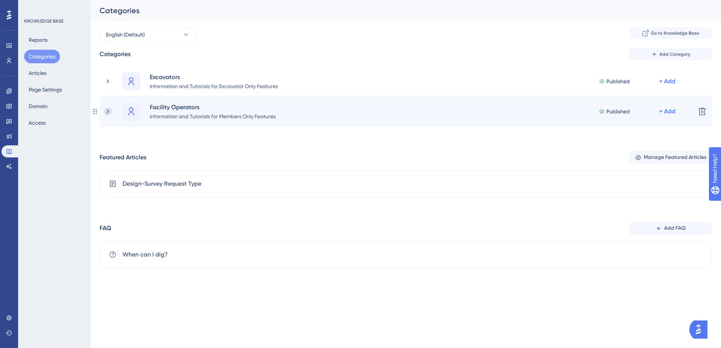
click at [110, 113] on icon at bounding box center [108, 112] width 8 height 8
